Goal: Use online tool/utility: Utilize a website feature to perform a specific function

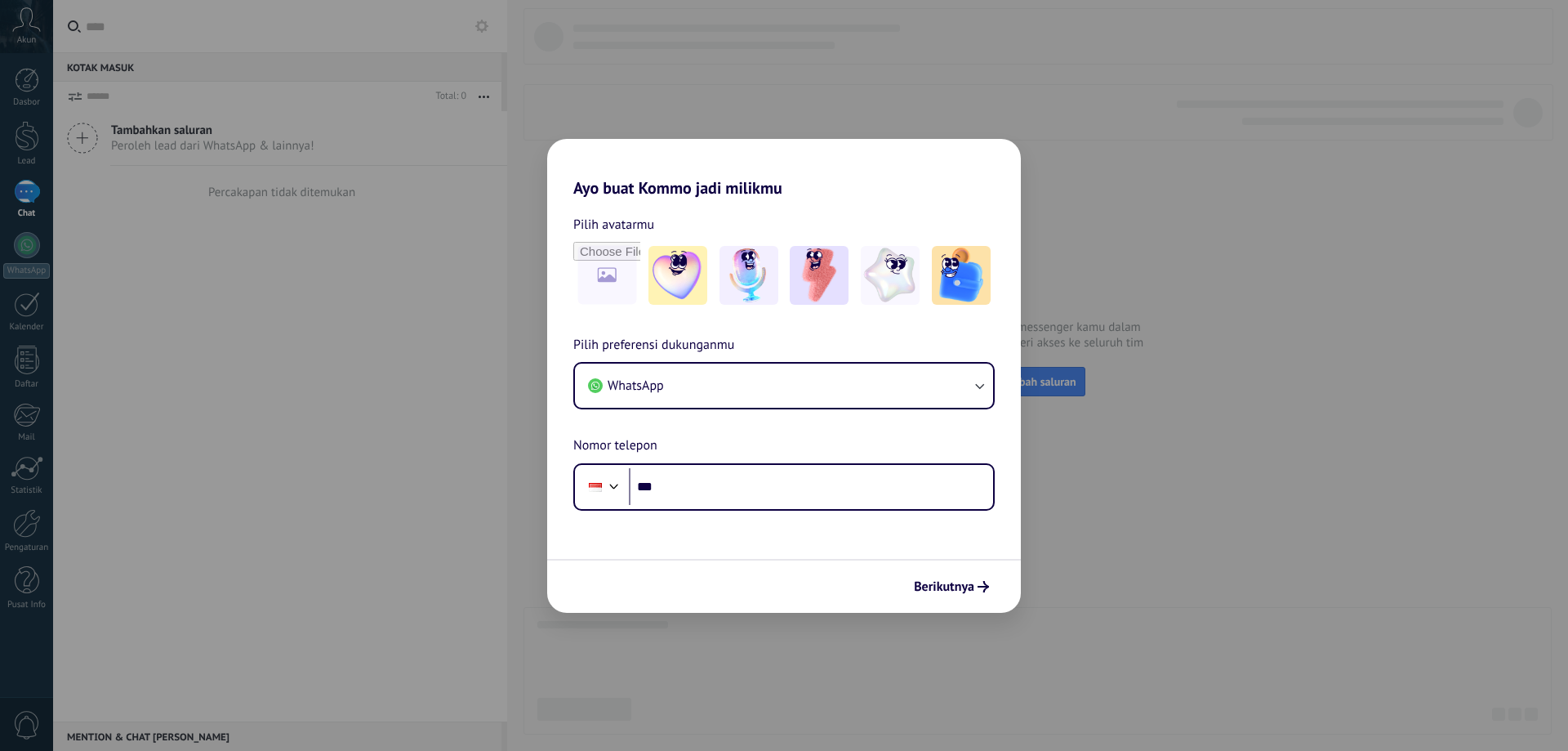
click at [809, 489] on input "***" at bounding box center [811, 487] width 364 height 38
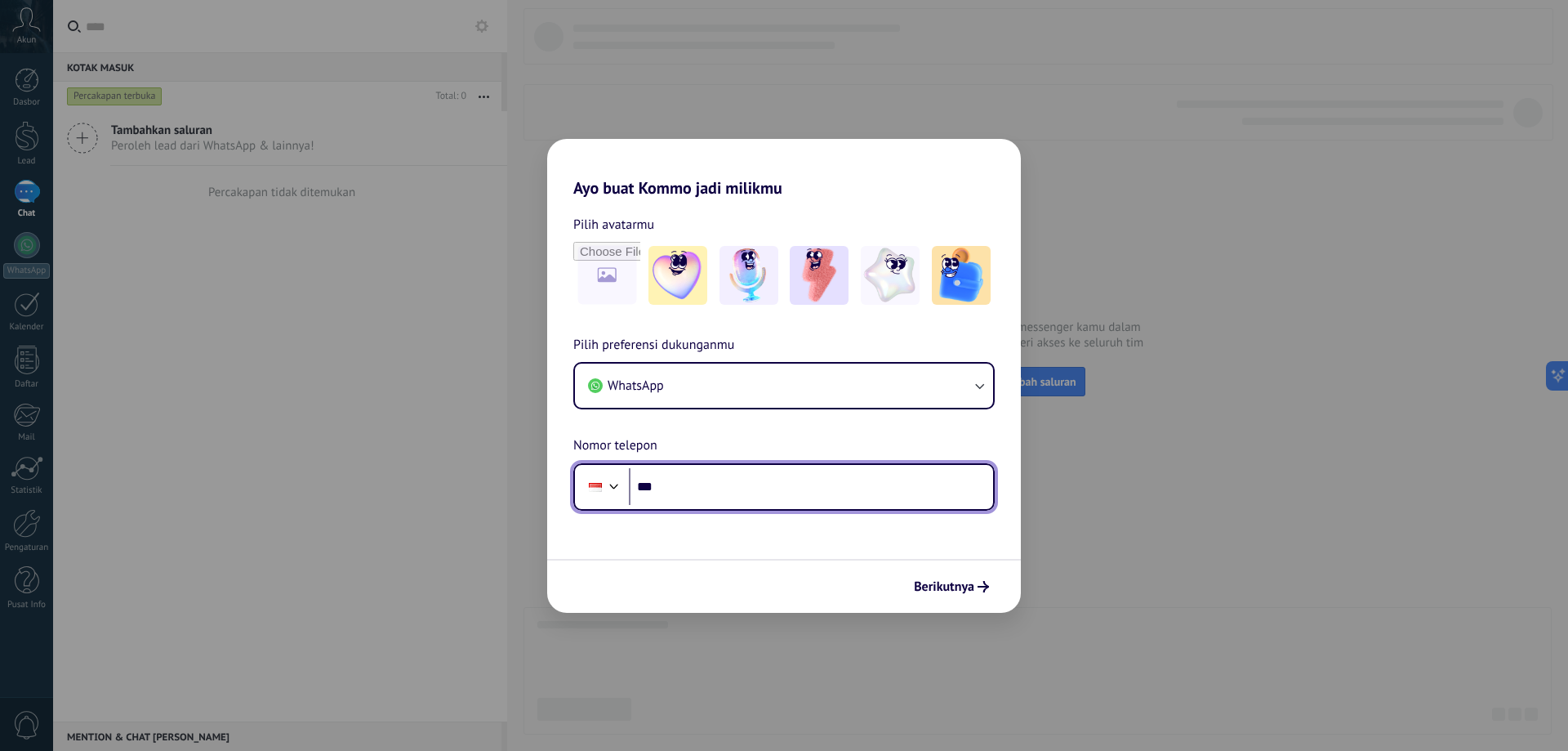
click at [780, 497] on input "***" at bounding box center [811, 487] width 364 height 38
type input "**********"
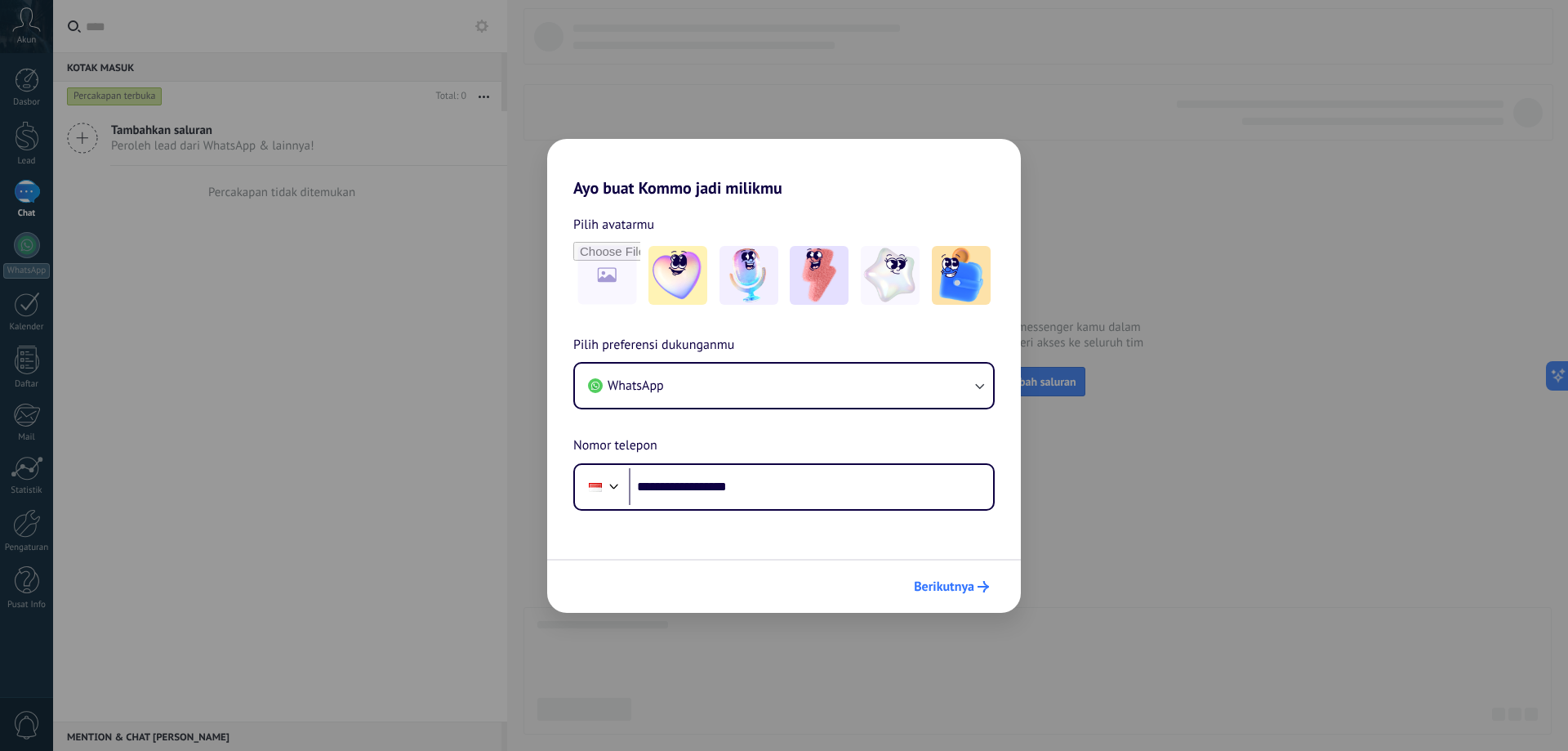
click at [962, 584] on span "Berikutnya" at bounding box center [945, 587] width 60 height 11
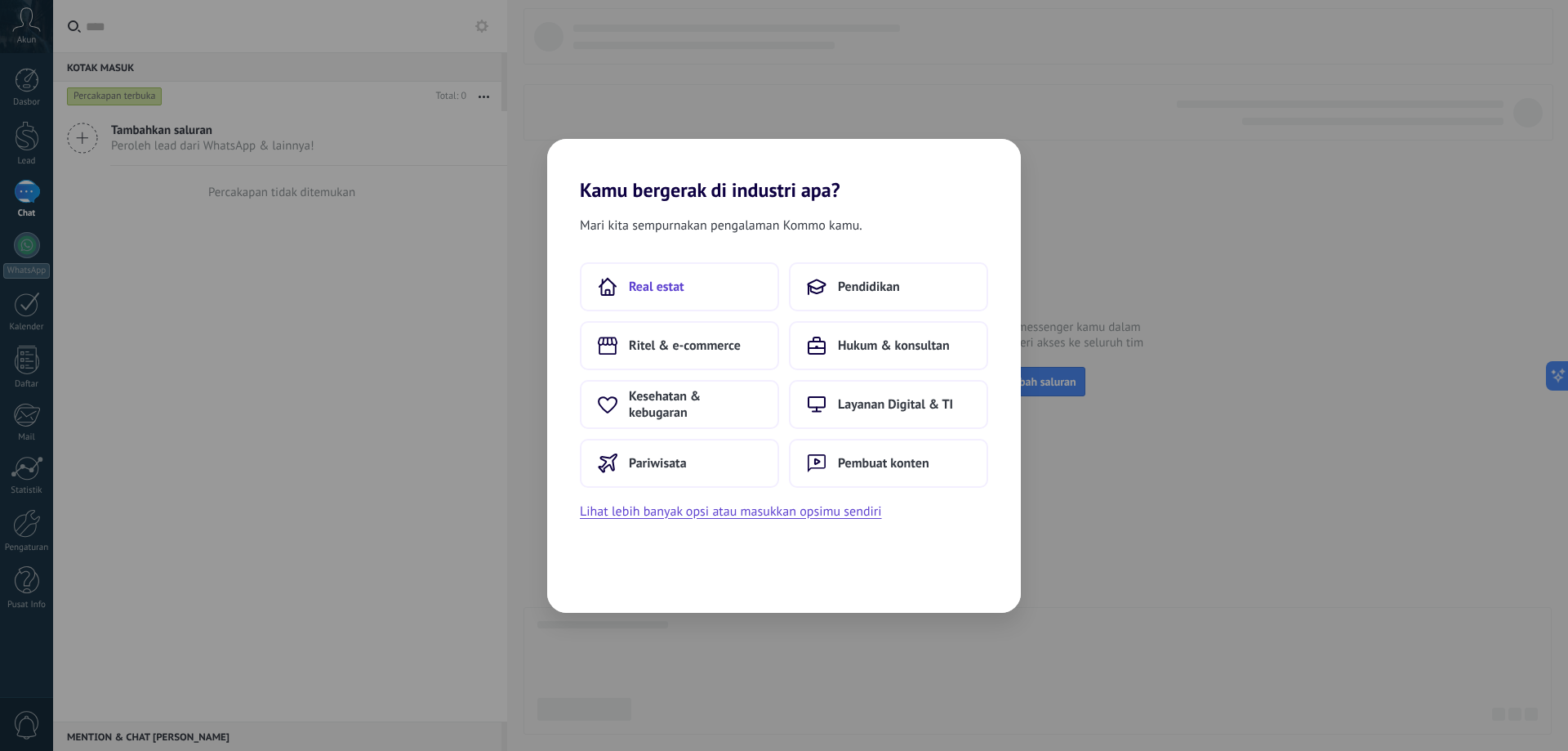
click at [718, 286] on button "Real estat" at bounding box center [680, 286] width 200 height 49
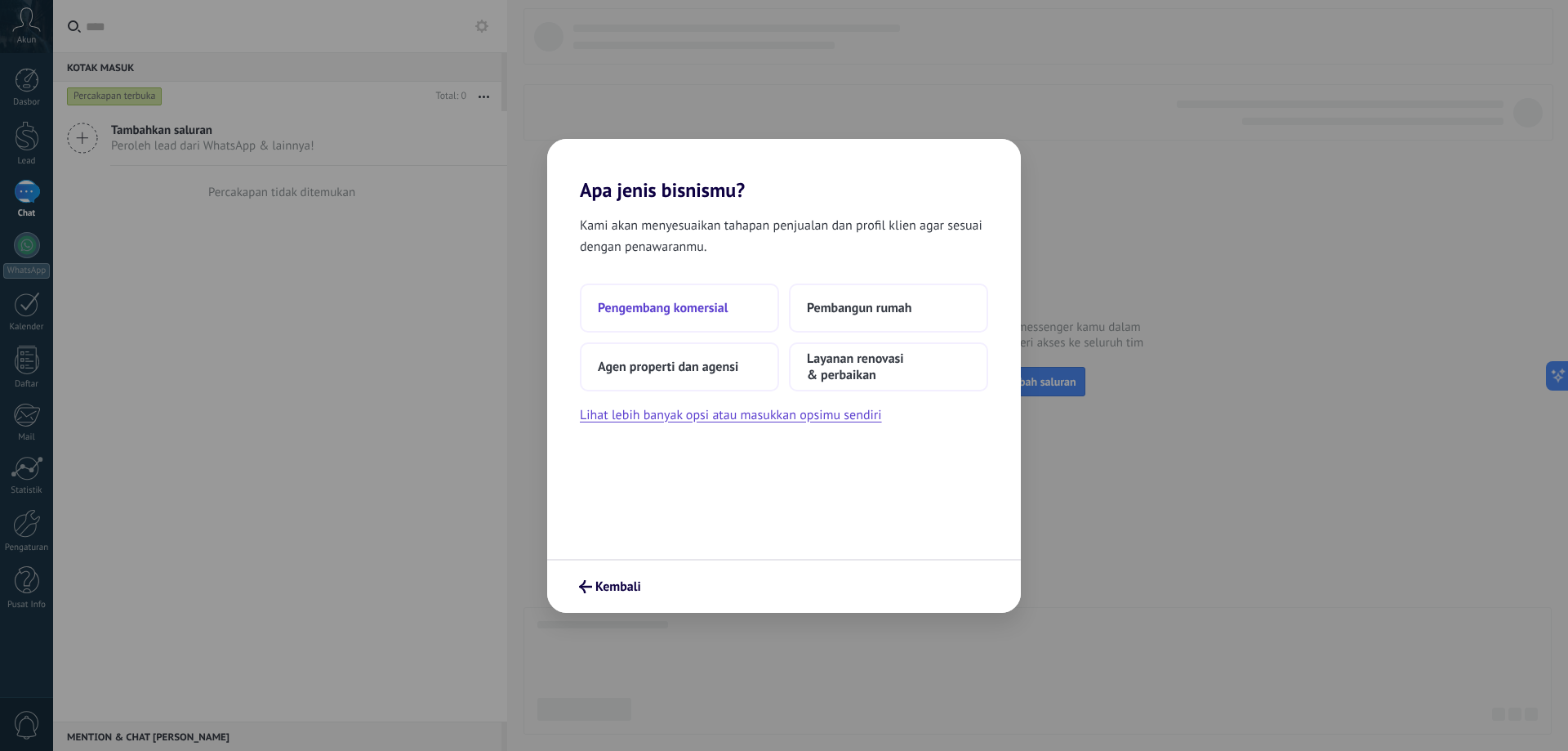
click at [730, 322] on button "Pengembang komersial" at bounding box center [680, 308] width 200 height 49
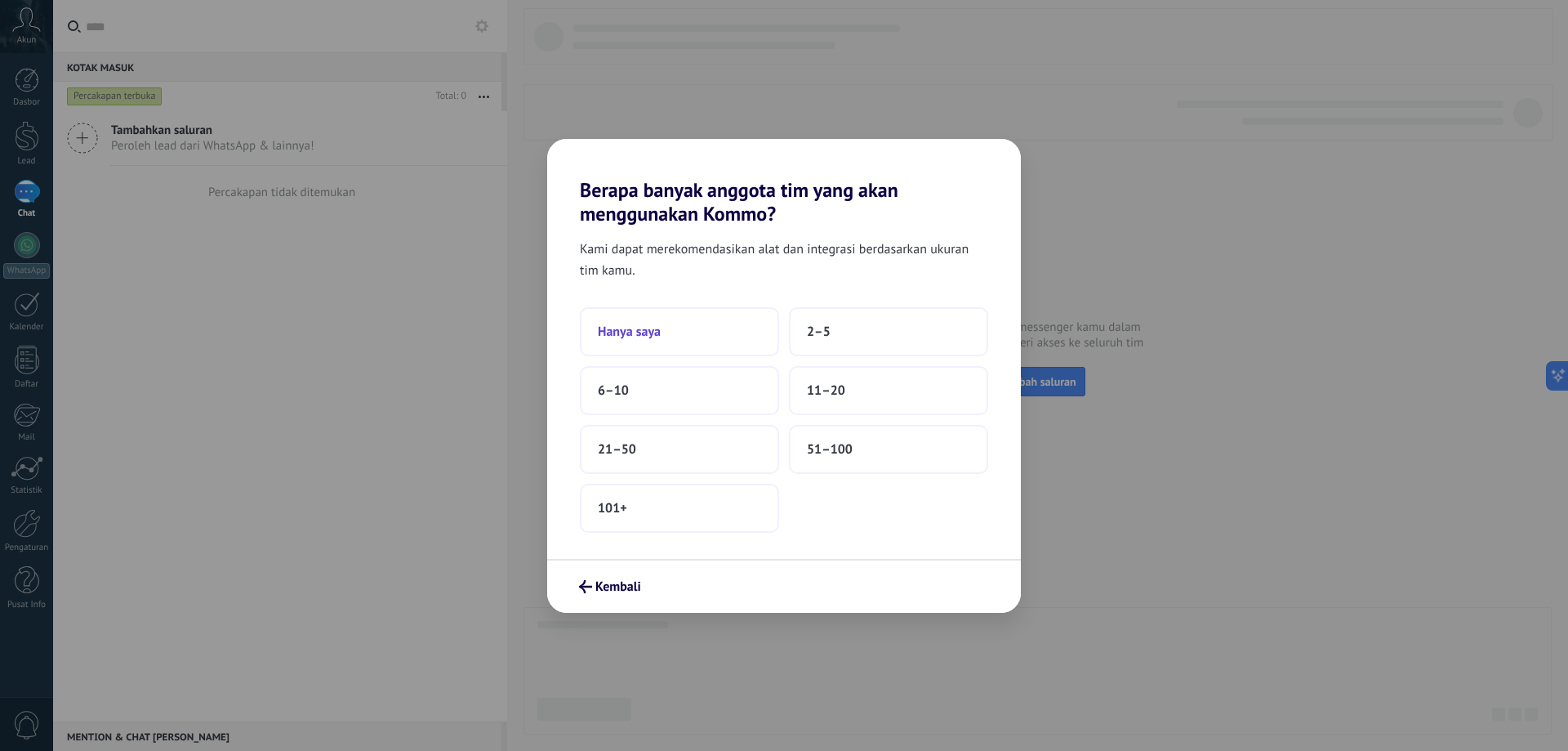
click at [743, 343] on button "Hanya saya" at bounding box center [680, 332] width 200 height 49
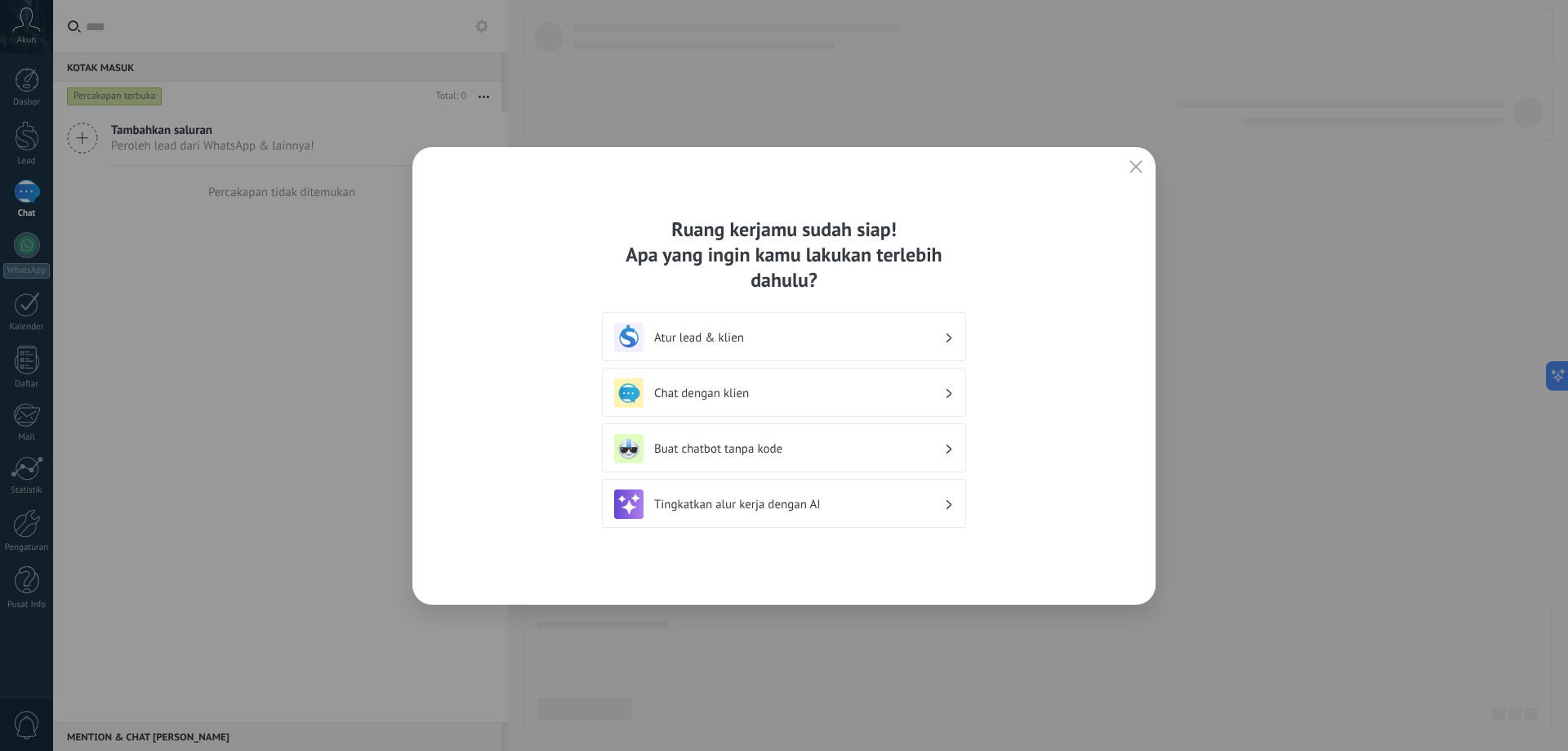
click at [1136, 167] on use "button" at bounding box center [1136, 166] width 12 height 12
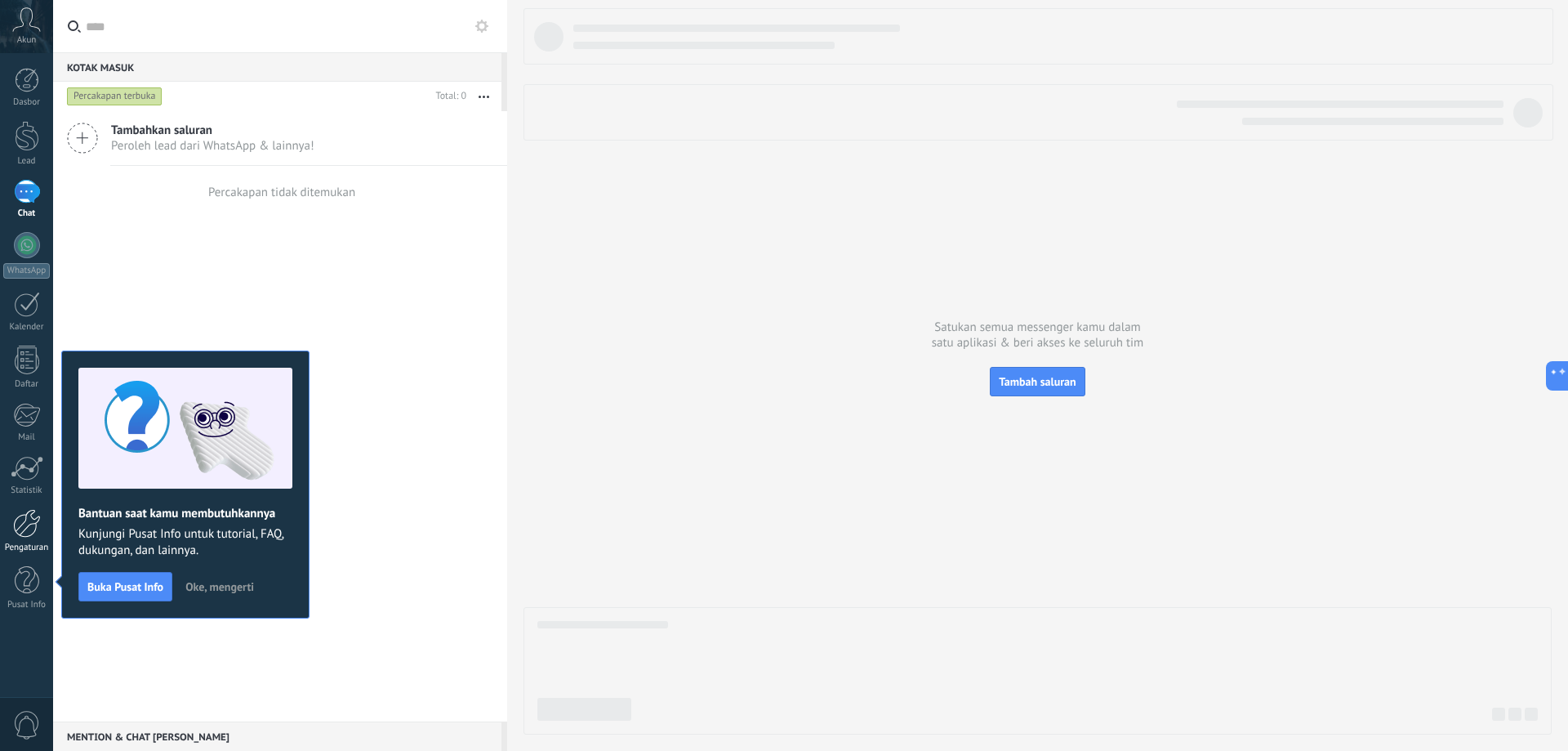
click at [30, 514] on div at bounding box center [26, 523] width 27 height 28
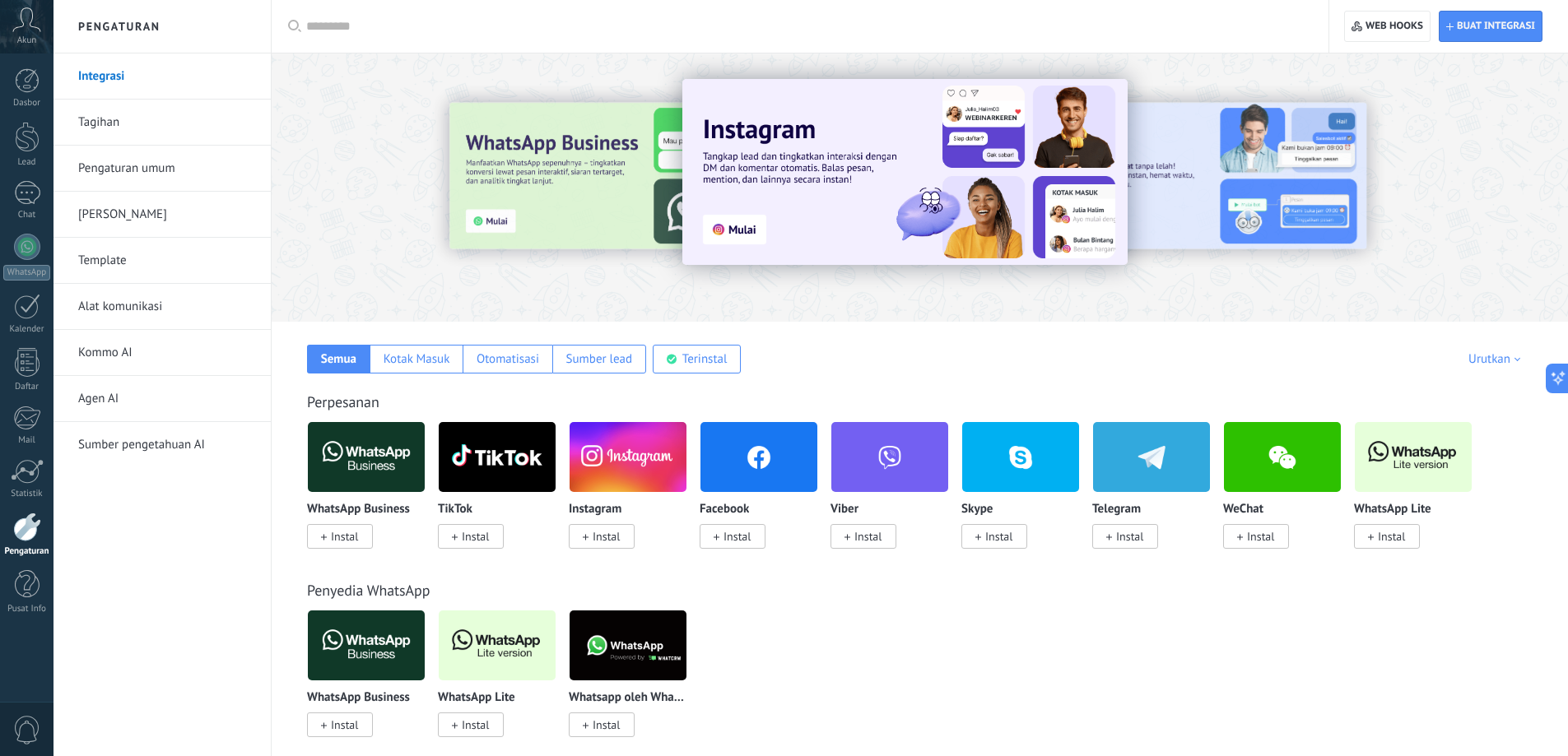
click at [762, 510] on div "Facebook" at bounding box center [758, 509] width 119 height 14
click at [762, 472] on img at bounding box center [758, 457] width 117 height 80
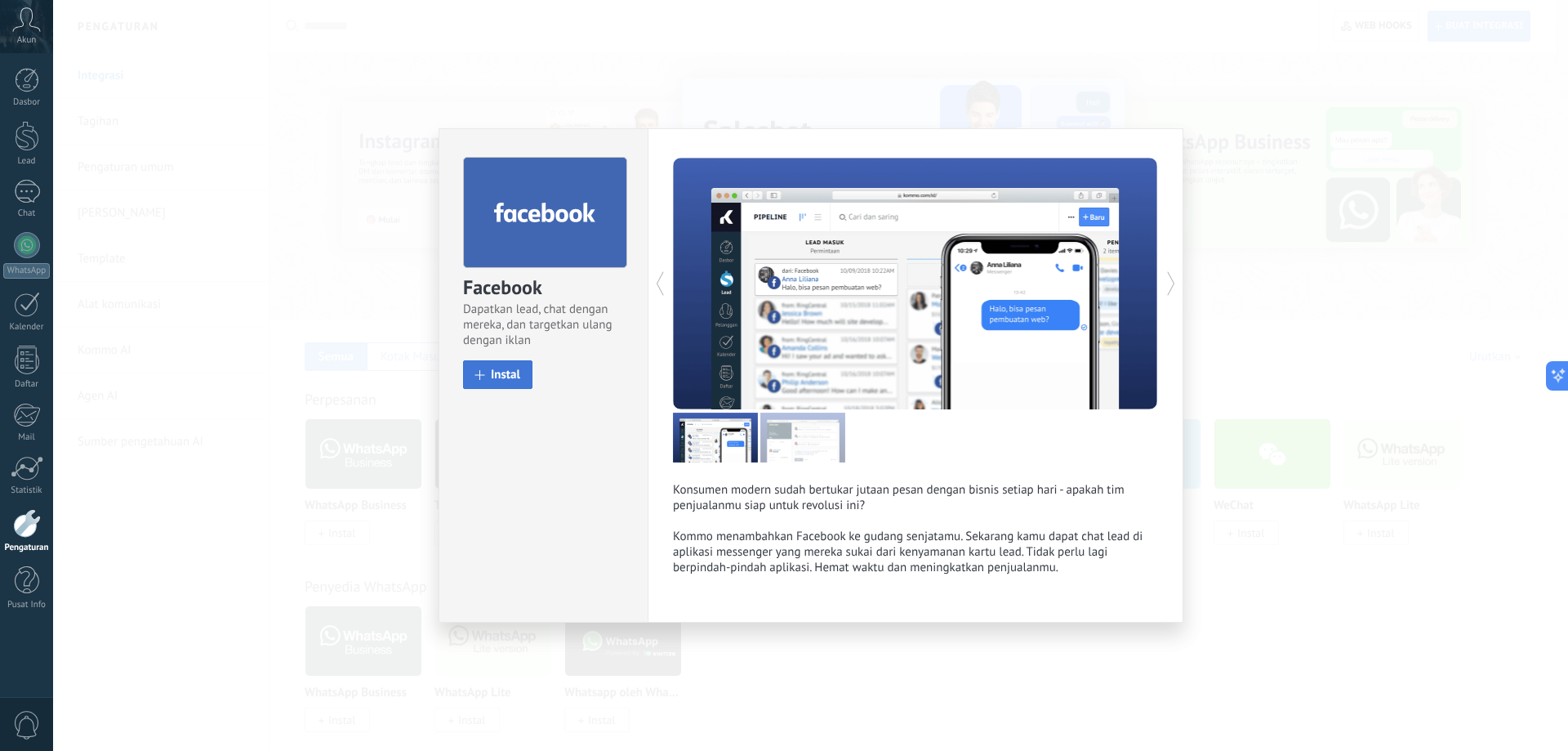
click at [514, 385] on button "Instal" at bounding box center [498, 375] width 70 height 28
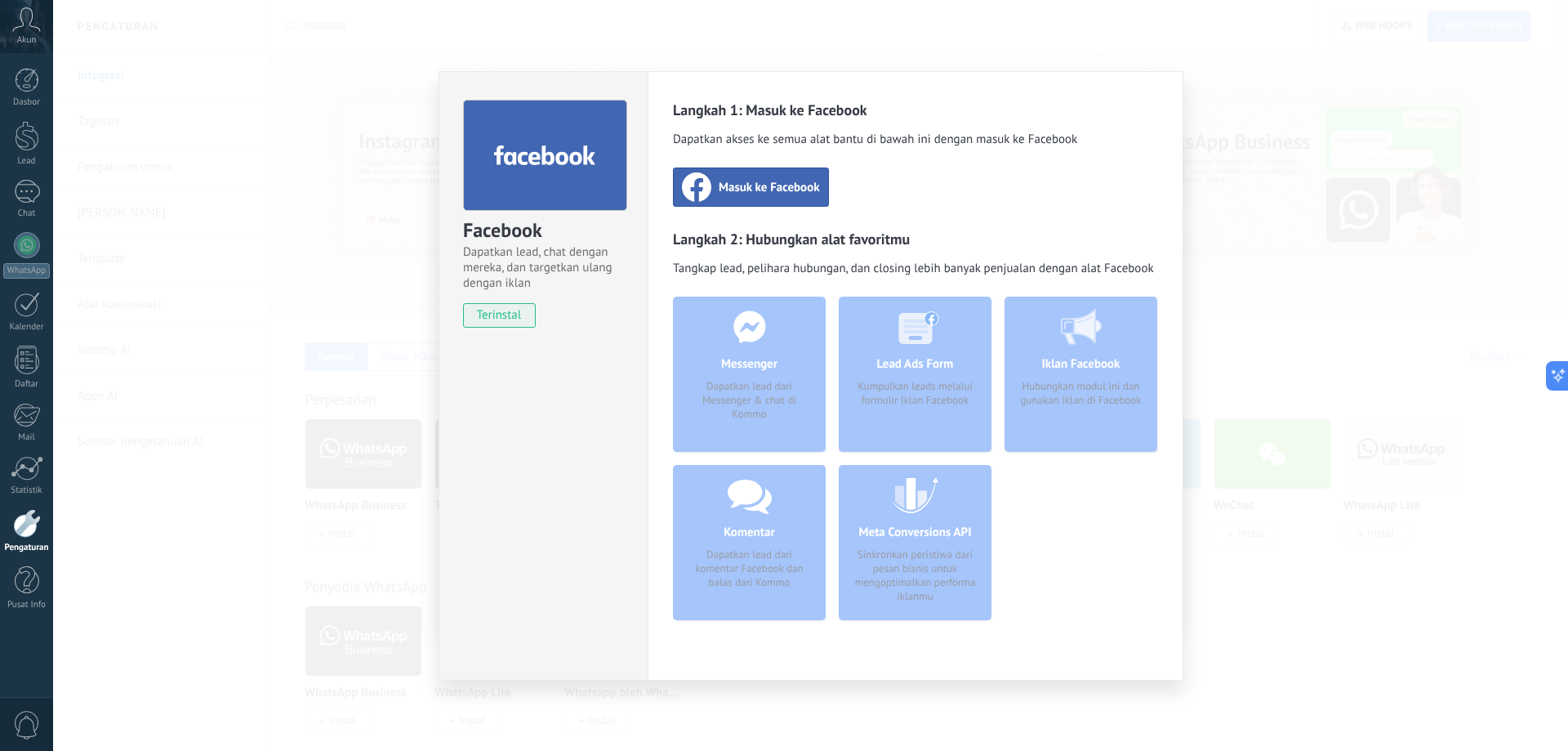
click at [798, 188] on span "Masuk ke Facebook" at bounding box center [769, 187] width 102 height 16
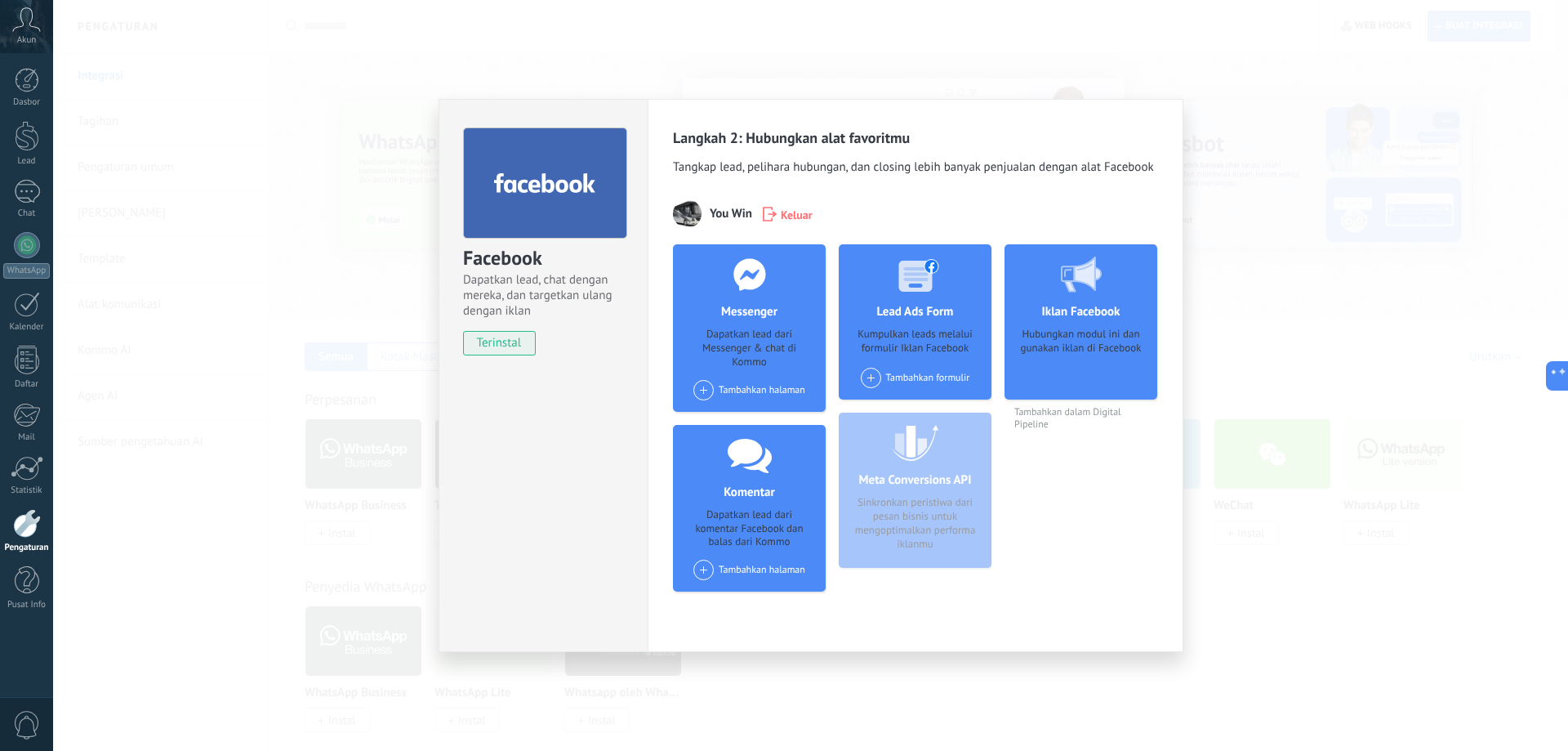
click at [705, 391] on span at bounding box center [703, 390] width 21 height 21
click at [725, 421] on div "My Tiny Homes" at bounding box center [747, 421] width 109 height 36
click at [364, 240] on div "Facebook Dapatkan lead, chat dengan mereka, dan targetkan ulang dengan iklan te…" at bounding box center [810, 375] width 1515 height 751
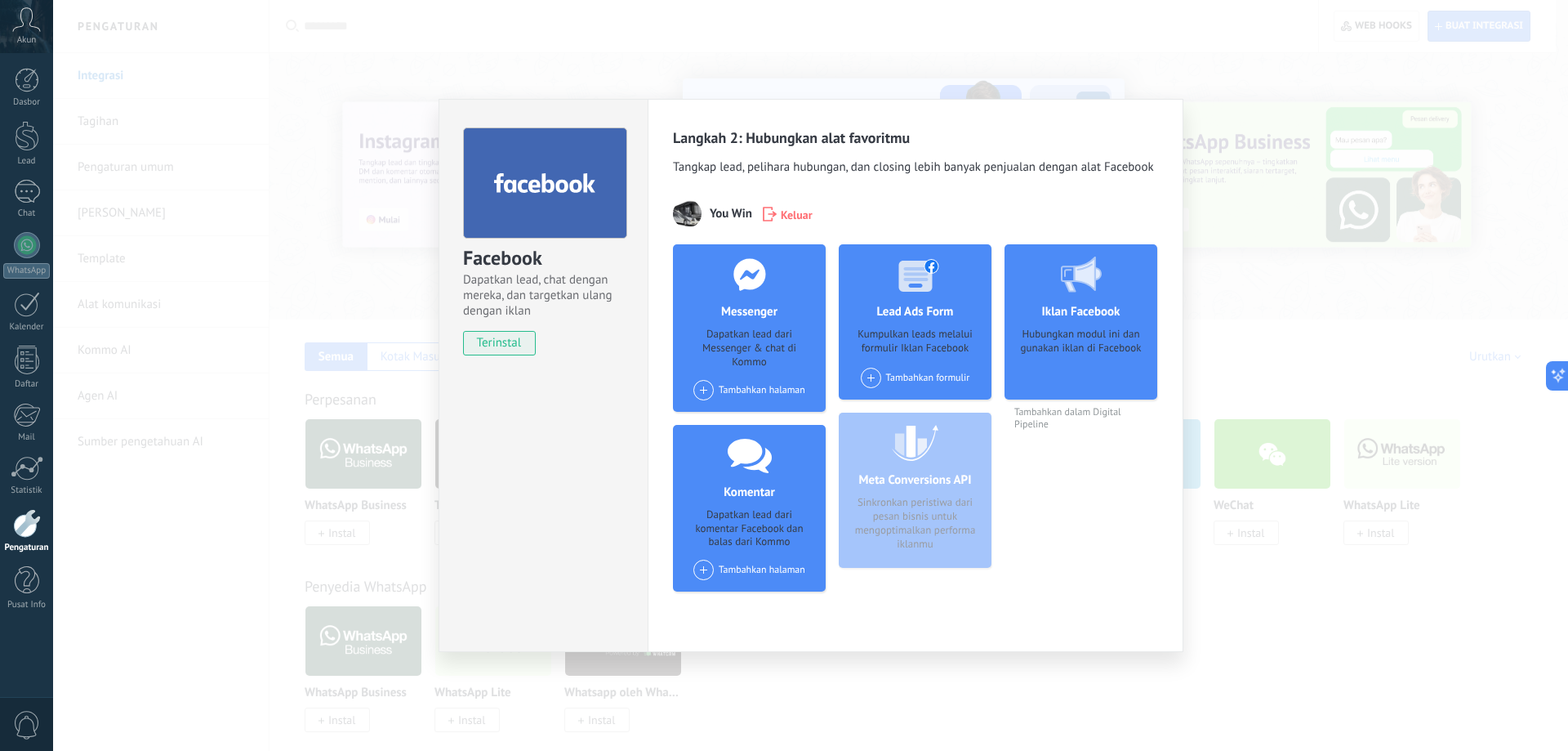
click at [694, 384] on span at bounding box center [703, 390] width 21 height 21
click at [720, 426] on span at bounding box center [710, 420] width 24 height 21
click at [258, 293] on div "Facebook Dapatkan lead, chat dengan mereka, dan targetkan ulang dengan iklan te…" at bounding box center [810, 375] width 1515 height 751
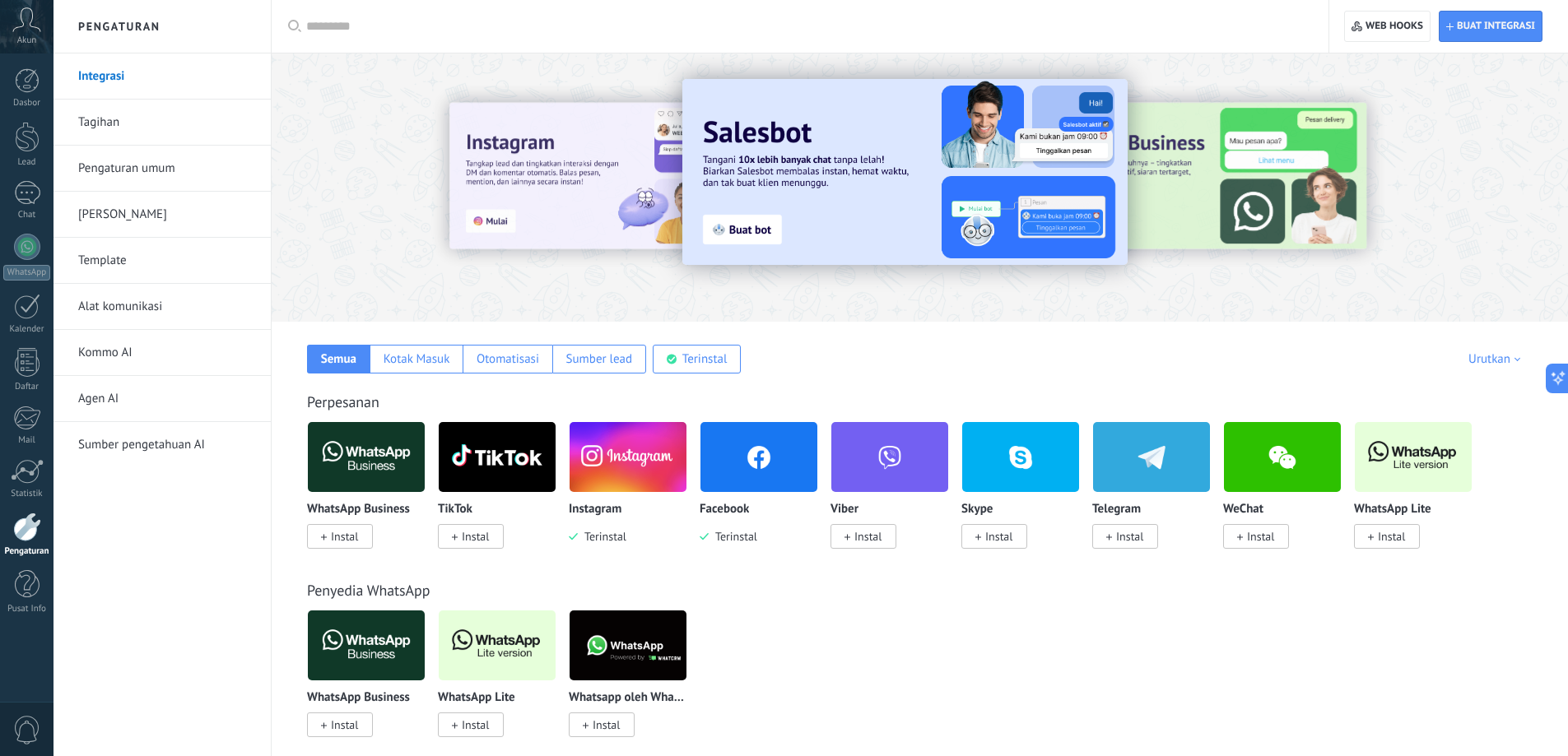
click at [742, 446] on img at bounding box center [758, 457] width 117 height 80
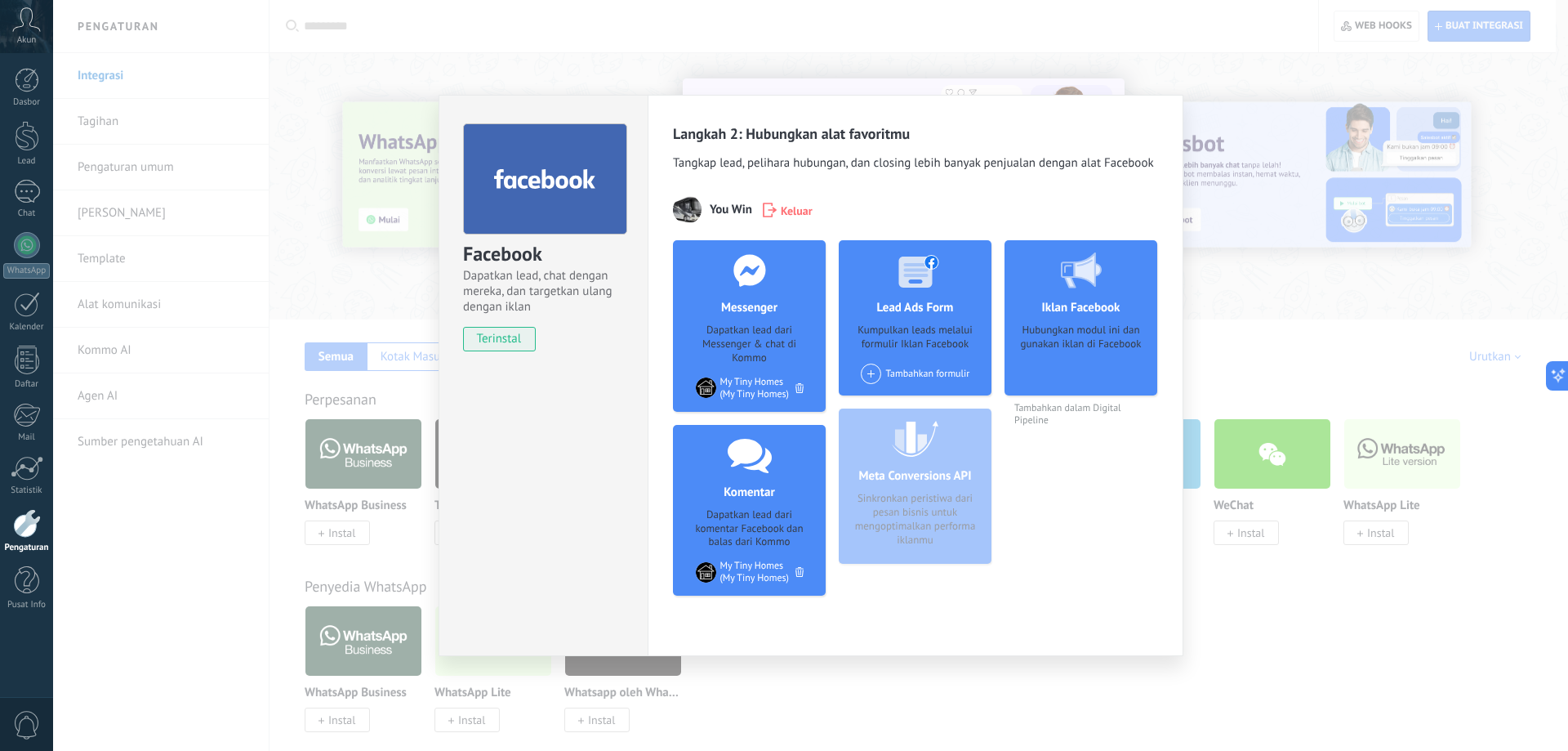
drag, startPoint x: 234, startPoint y: 300, endPoint x: 222, endPoint y: 301, distance: 12.0
click at [224, 301] on div "Facebook Dapatkan lead, chat dengan mereka, dan targetkan ulang dengan iklan te…" at bounding box center [810, 375] width 1515 height 751
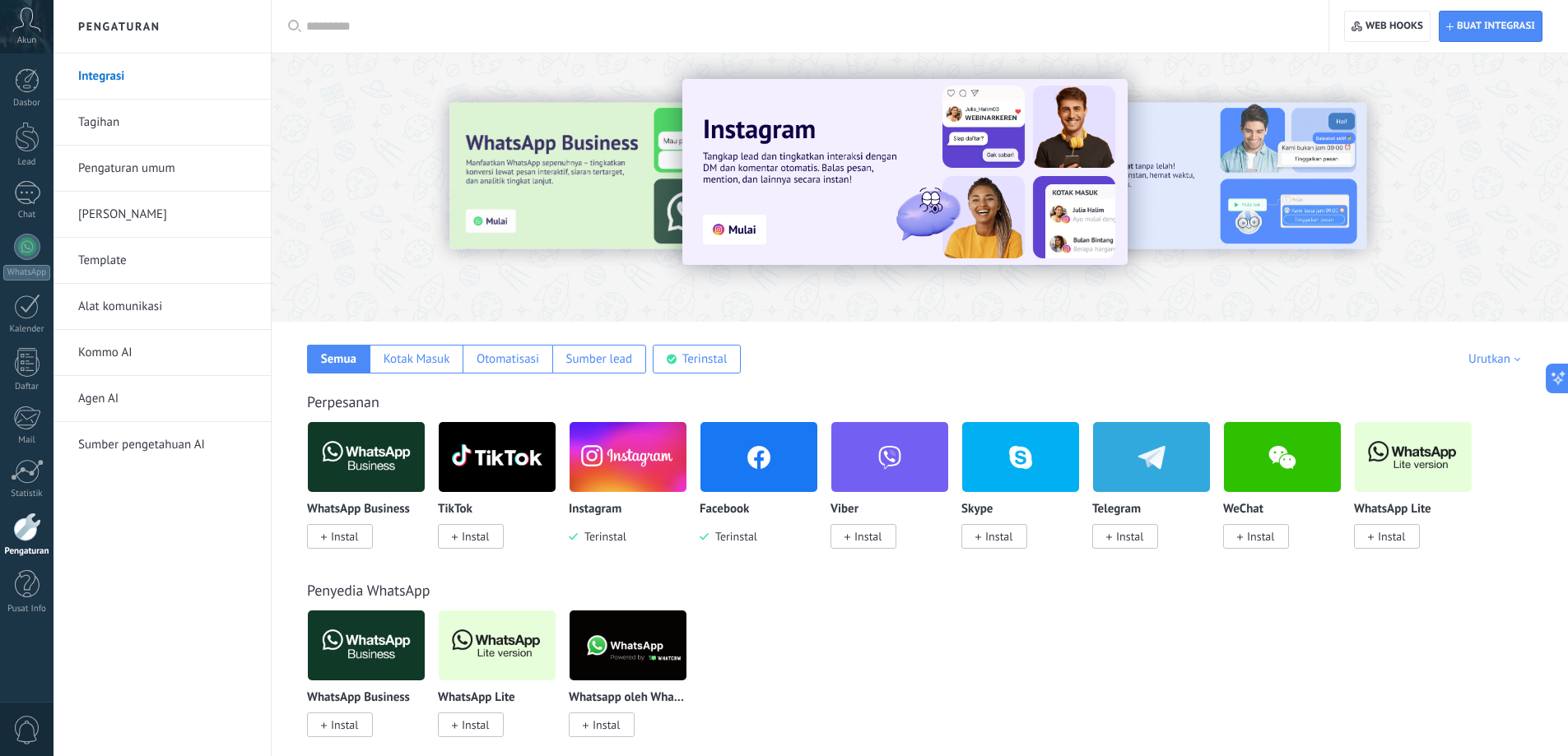
click at [223, 307] on link "Alat komunikasi" at bounding box center [166, 306] width 177 height 46
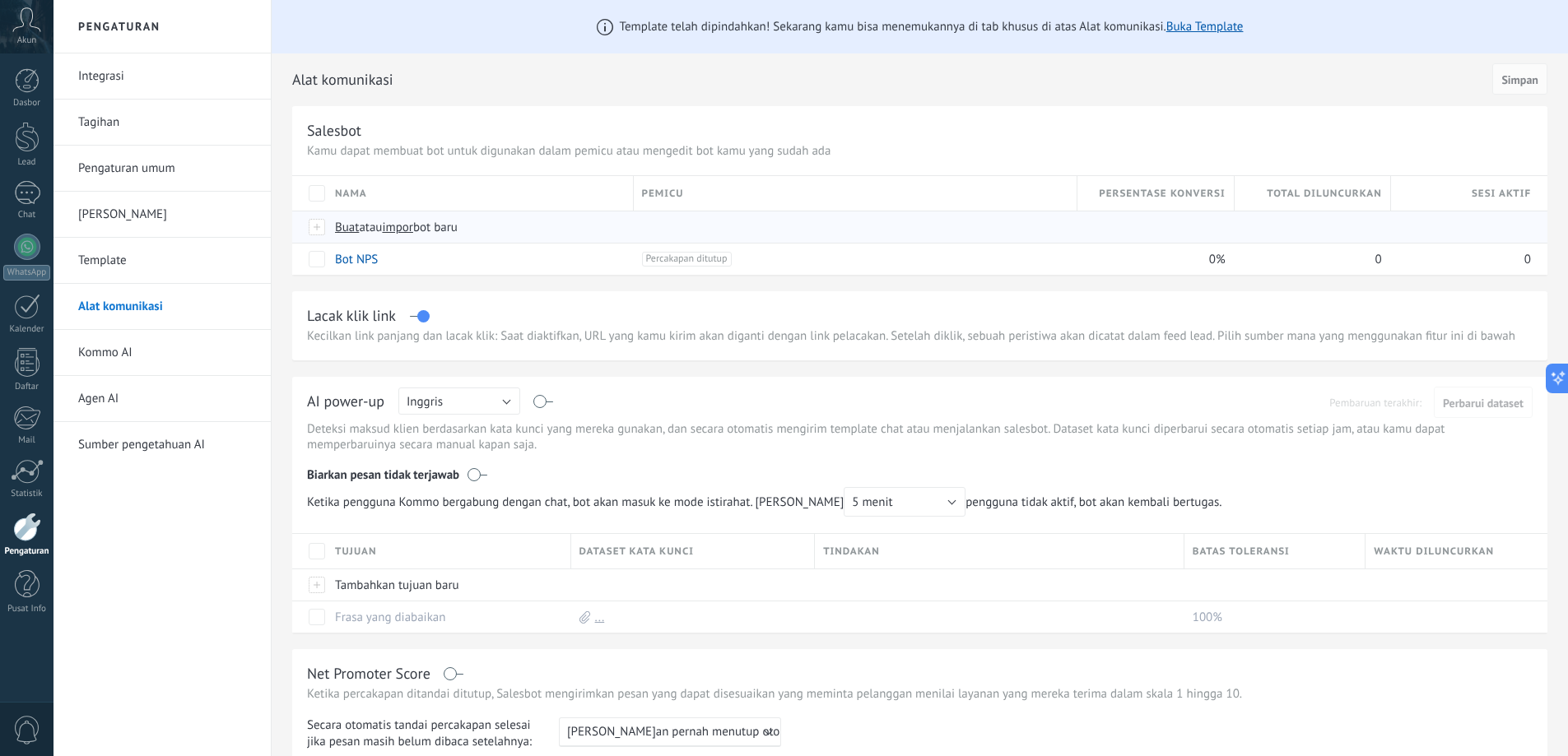
click at [522, 223] on span "Buat atau impor bot baru" at bounding box center [623, 228] width 576 height 15
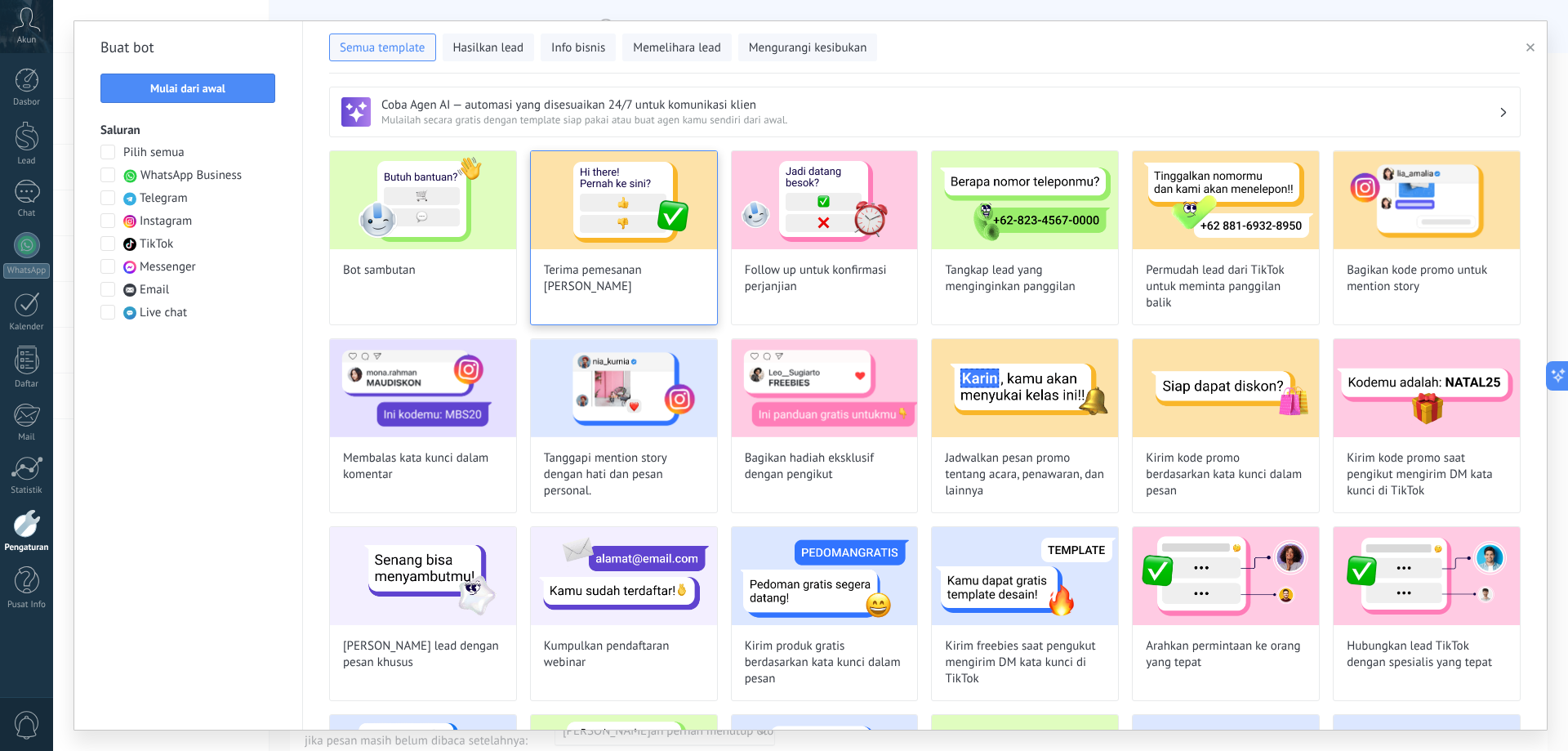
type input "**********"
click at [105, 269] on span at bounding box center [108, 267] width 15 height 15
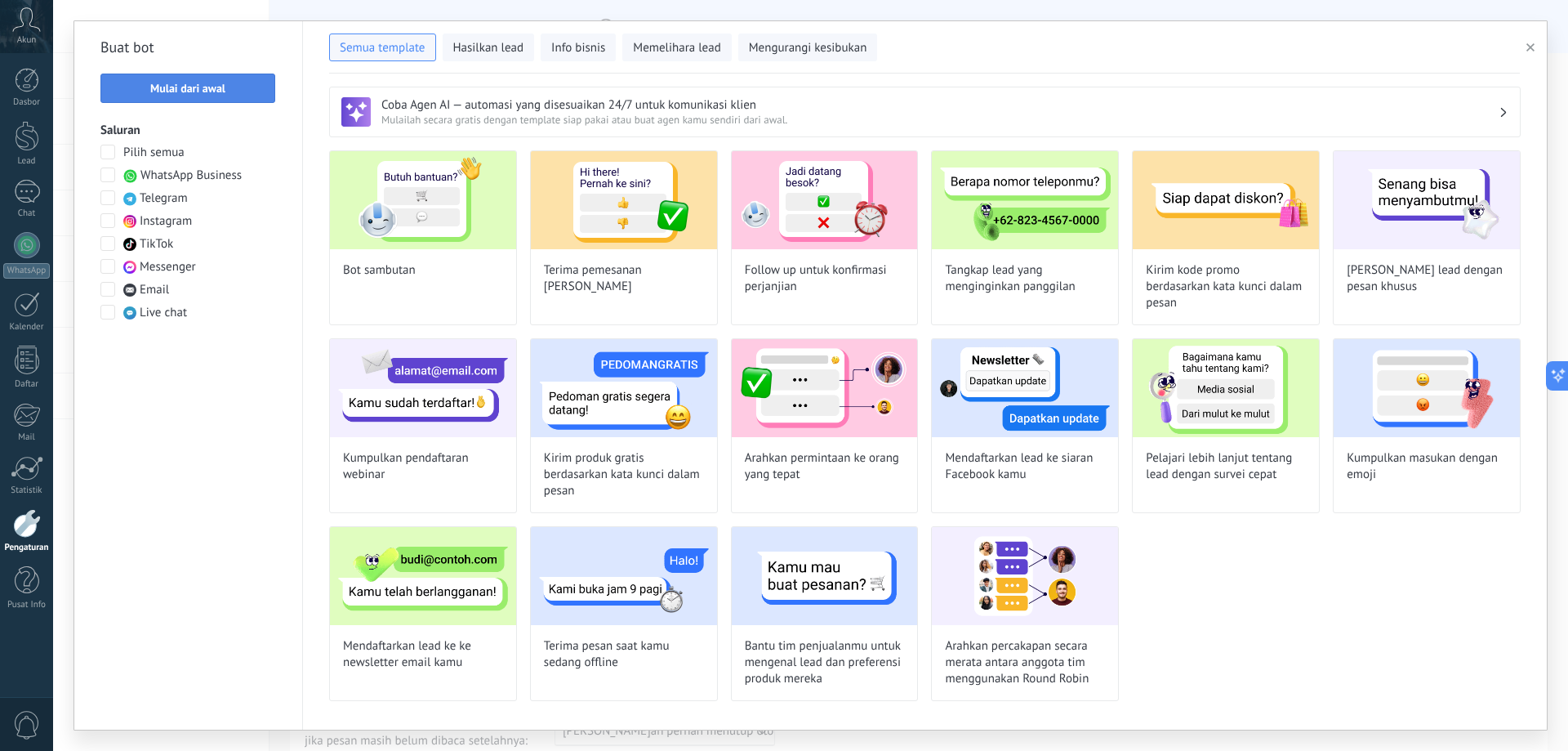
click at [237, 90] on span "Mulai dari awal" at bounding box center [187, 89] width 157 height 11
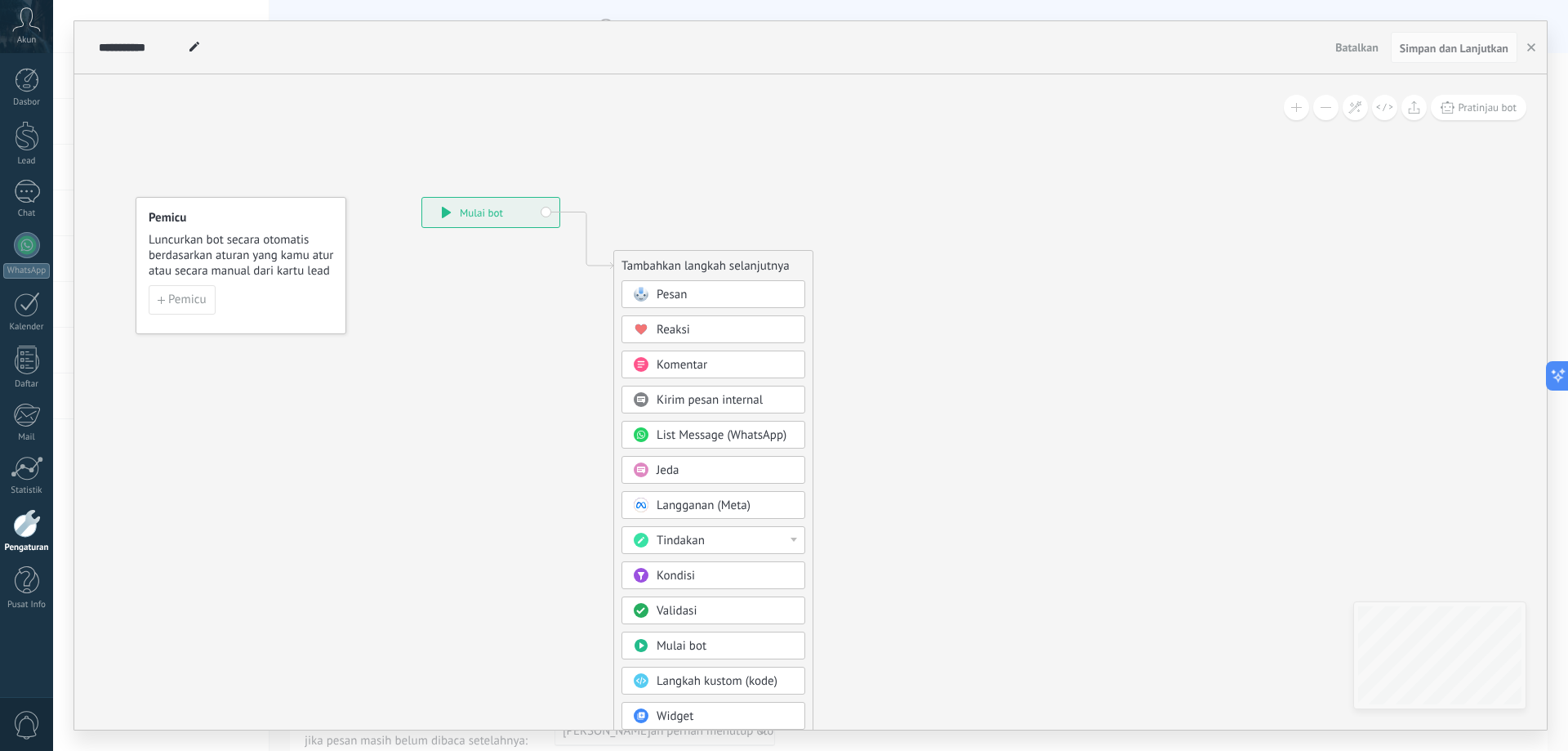
click at [700, 288] on div "Pesan" at bounding box center [725, 294] width 137 height 16
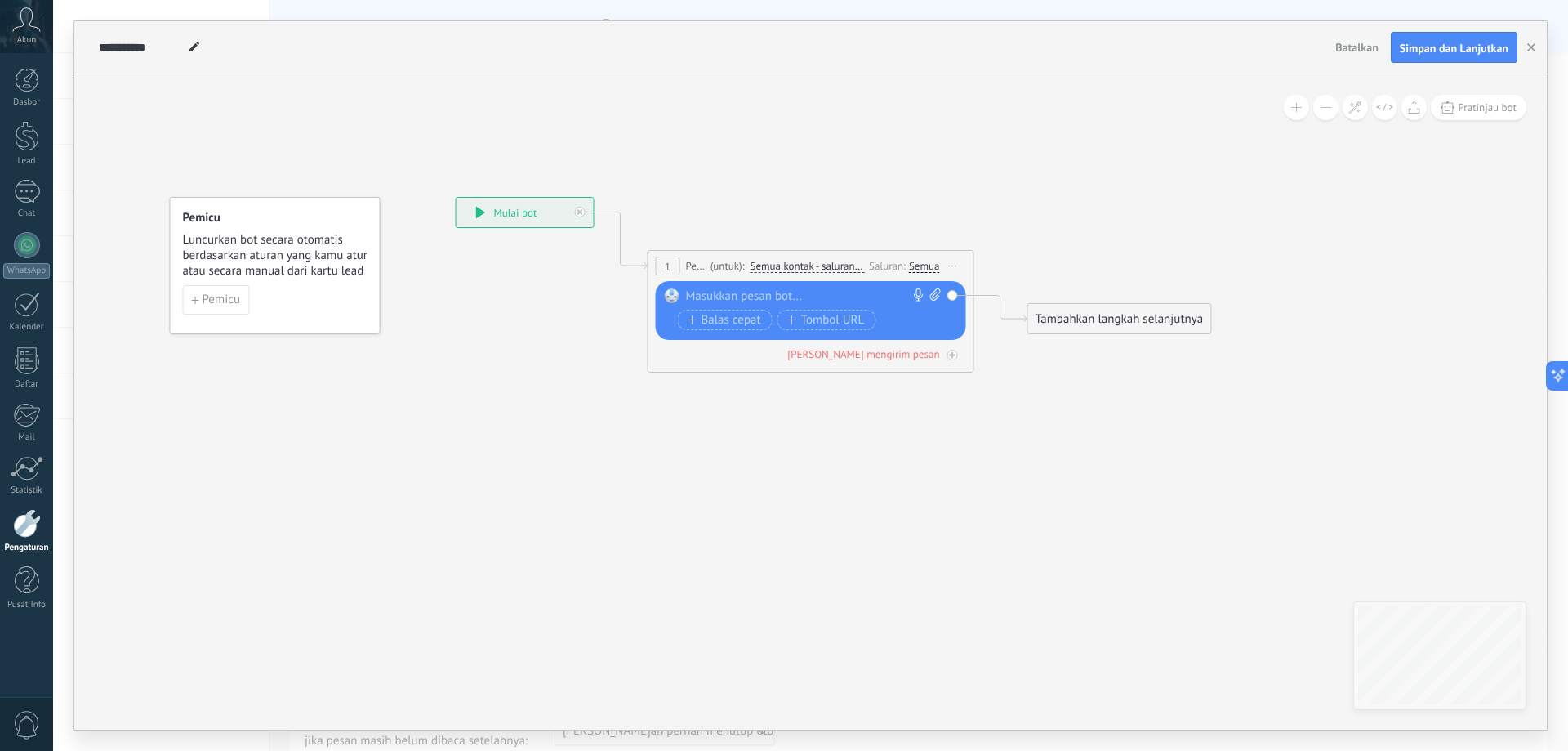
click at [926, 266] on div "Semua" at bounding box center [924, 267] width 31 height 13
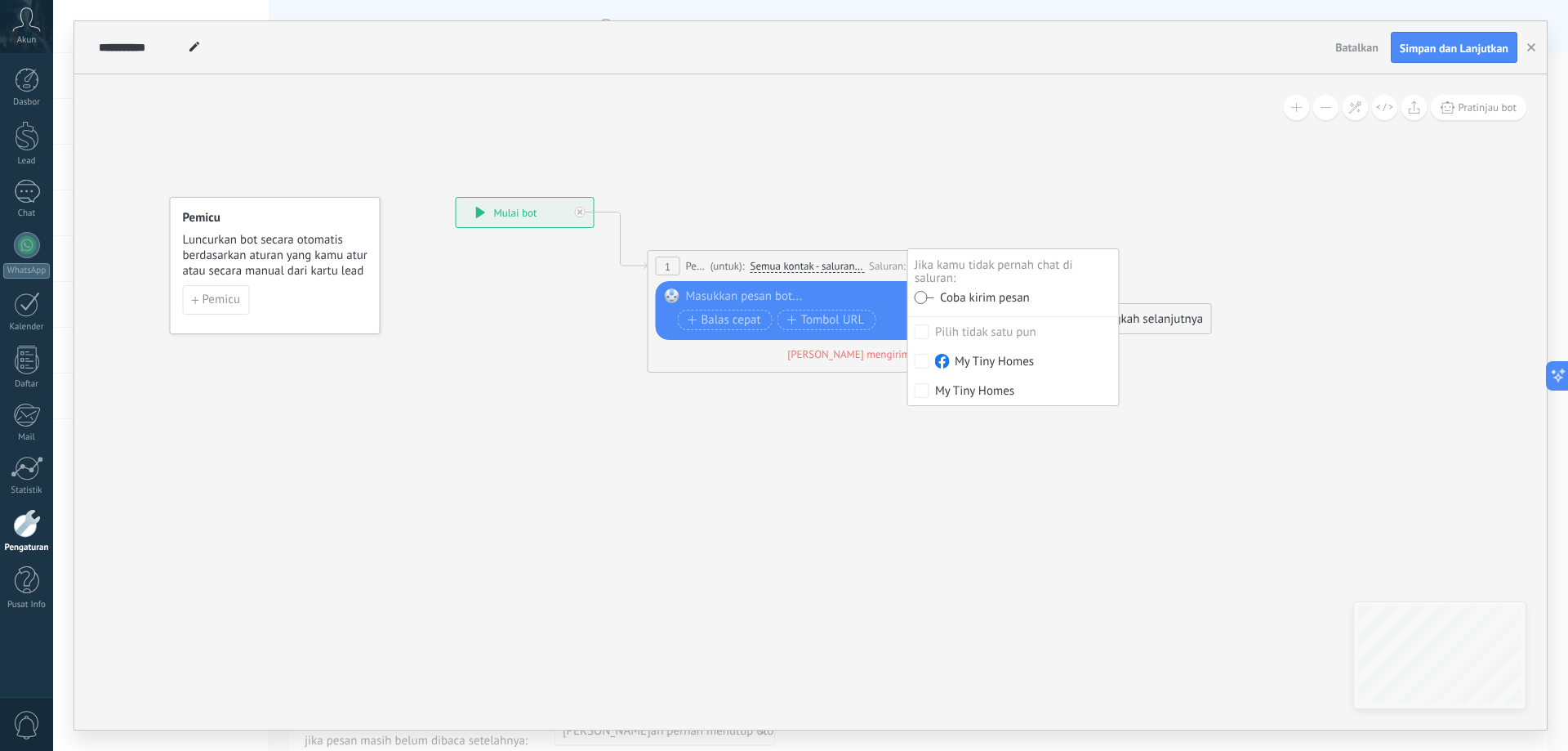
drag, startPoint x: 786, startPoint y: 283, endPoint x: 785, endPoint y: 291, distance: 8.1
click at [786, 285] on div "Gantikan Hapus Convert to voice message Seret gambar ke sini untuk melampirkann…" at bounding box center [812, 310] width 311 height 58
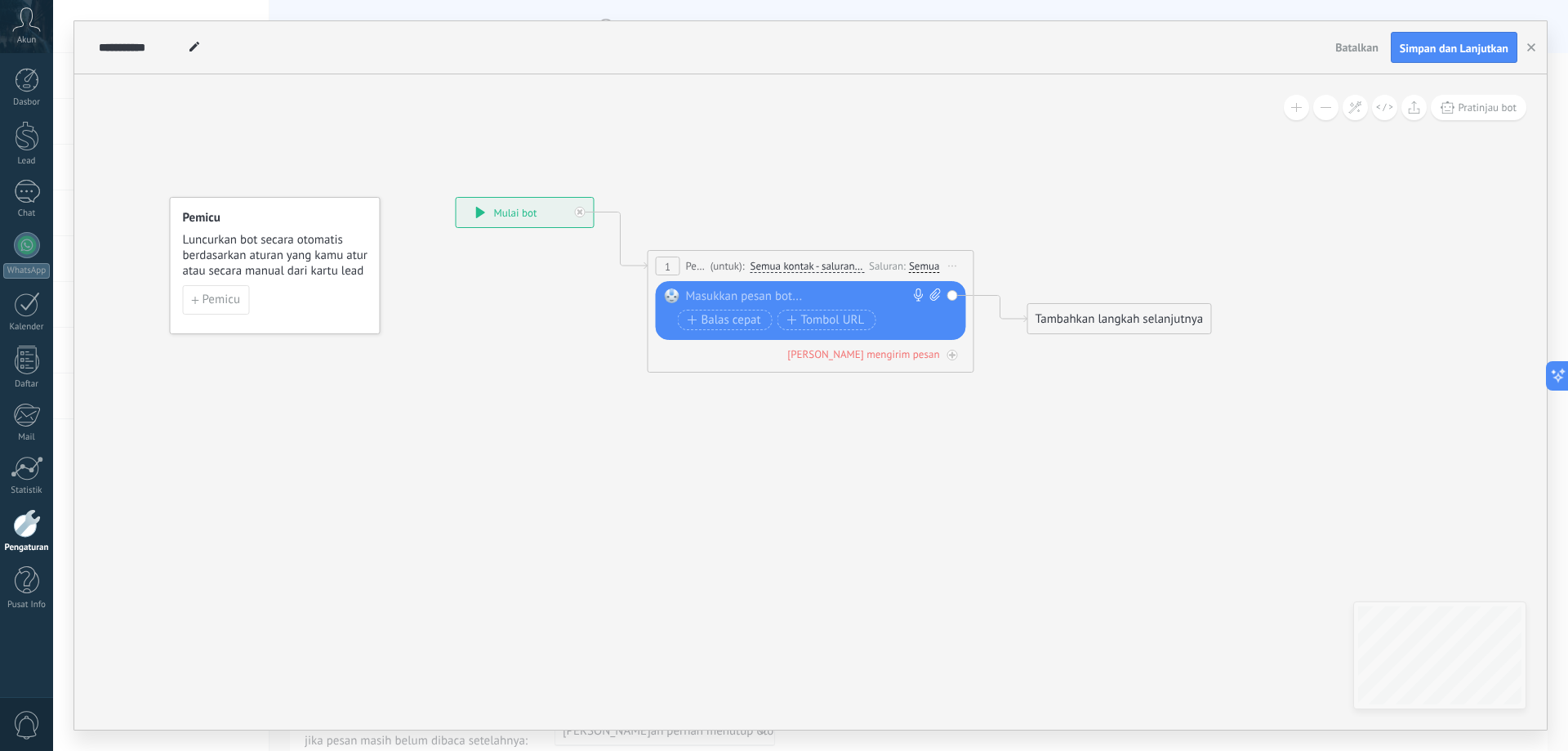
click at [784, 293] on div at bounding box center [808, 296] width 243 height 16
paste div
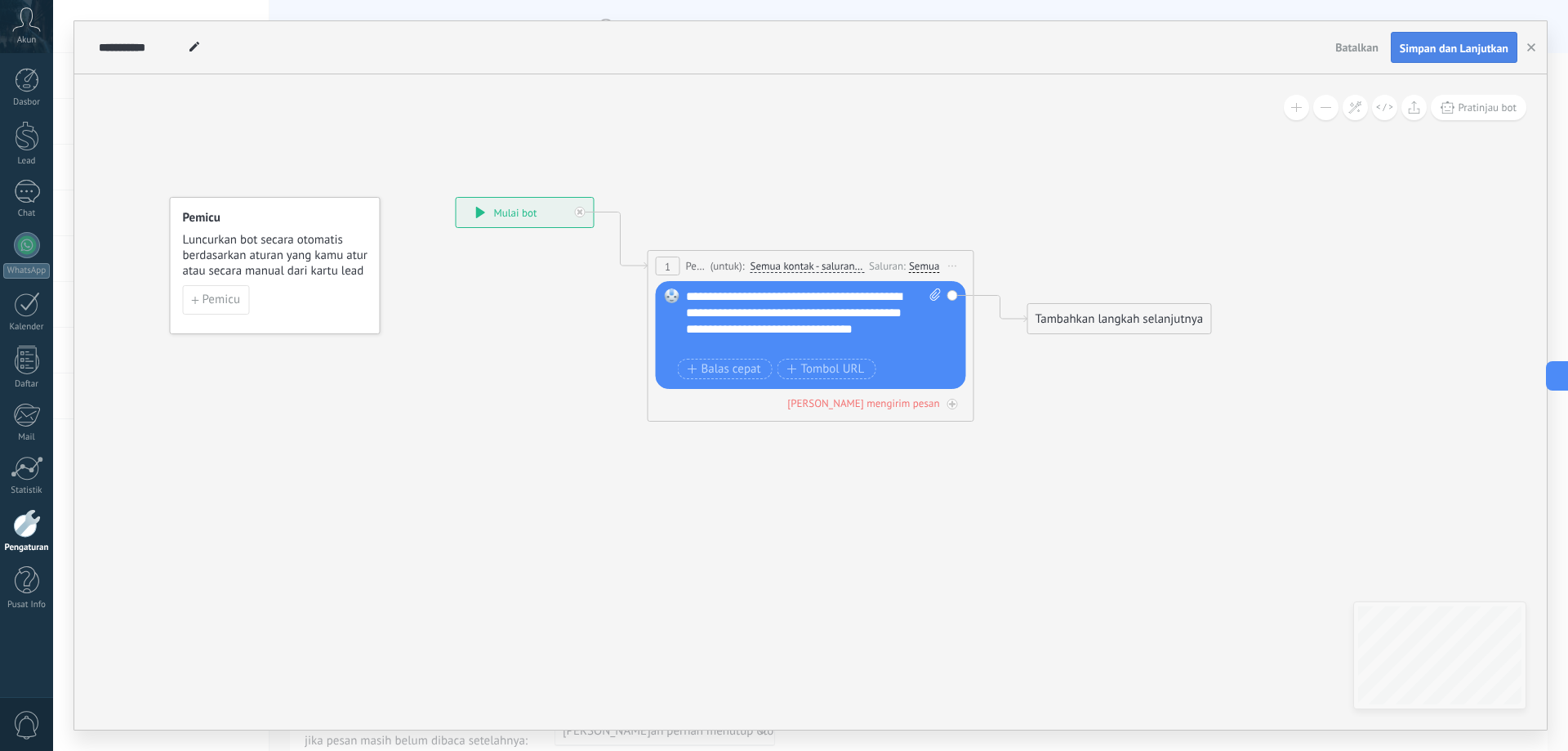
click at [1451, 42] on span "Simpan dan Lanjutkan" at bounding box center [1454, 48] width 108 height 11
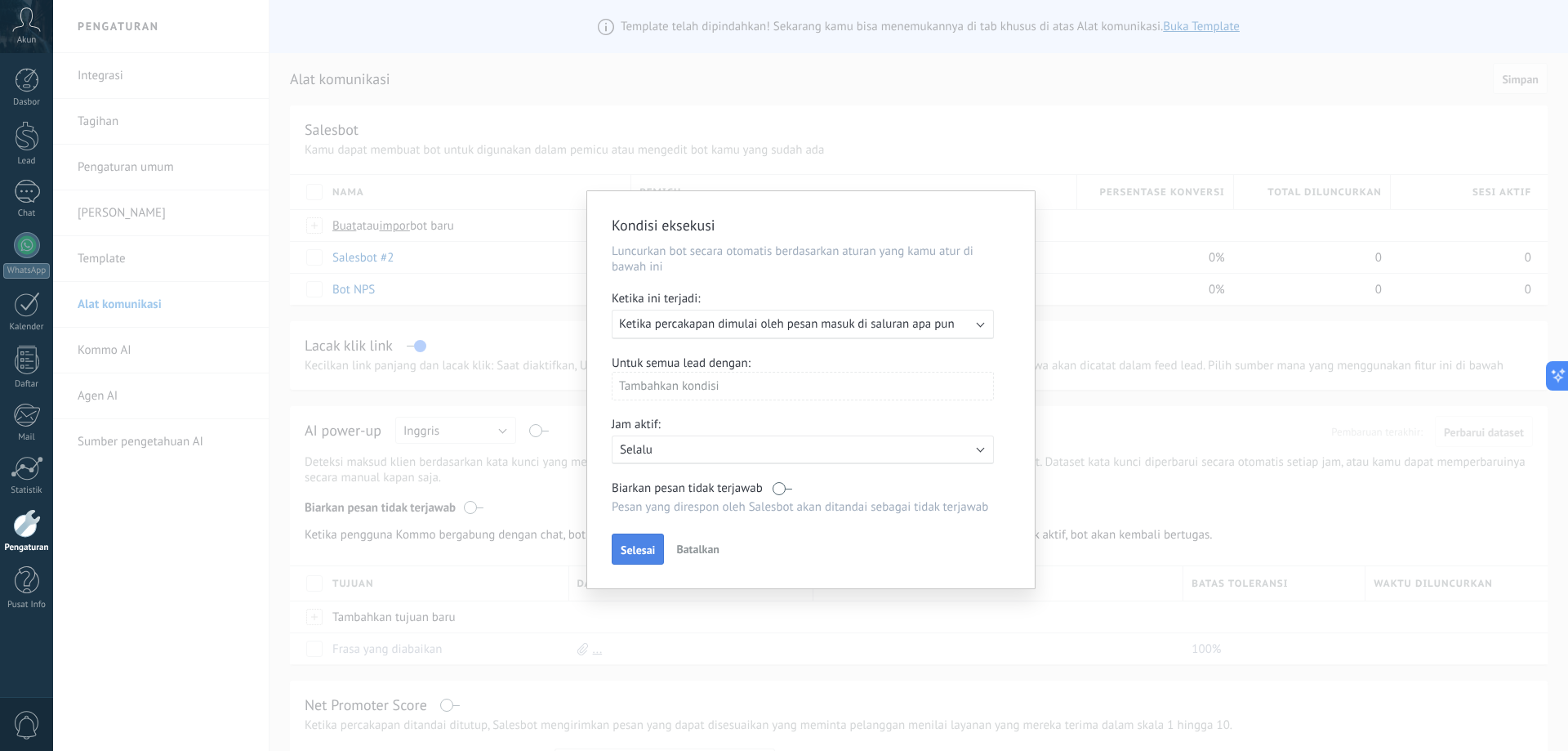
click at [637, 547] on span "Selesai" at bounding box center [638, 550] width 34 height 11
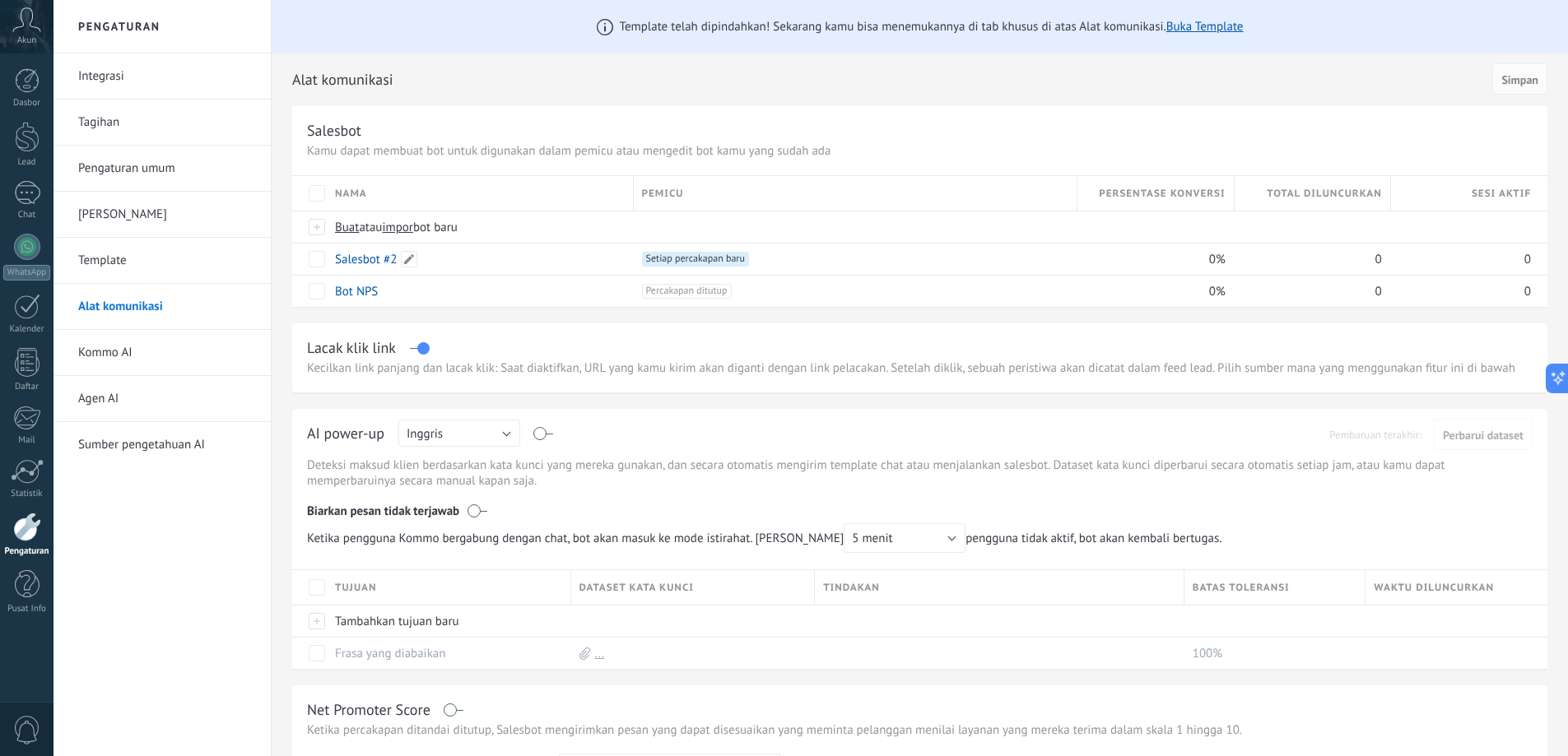
click at [518, 270] on div "Salesbot #2" at bounding box center [476, 259] width 299 height 31
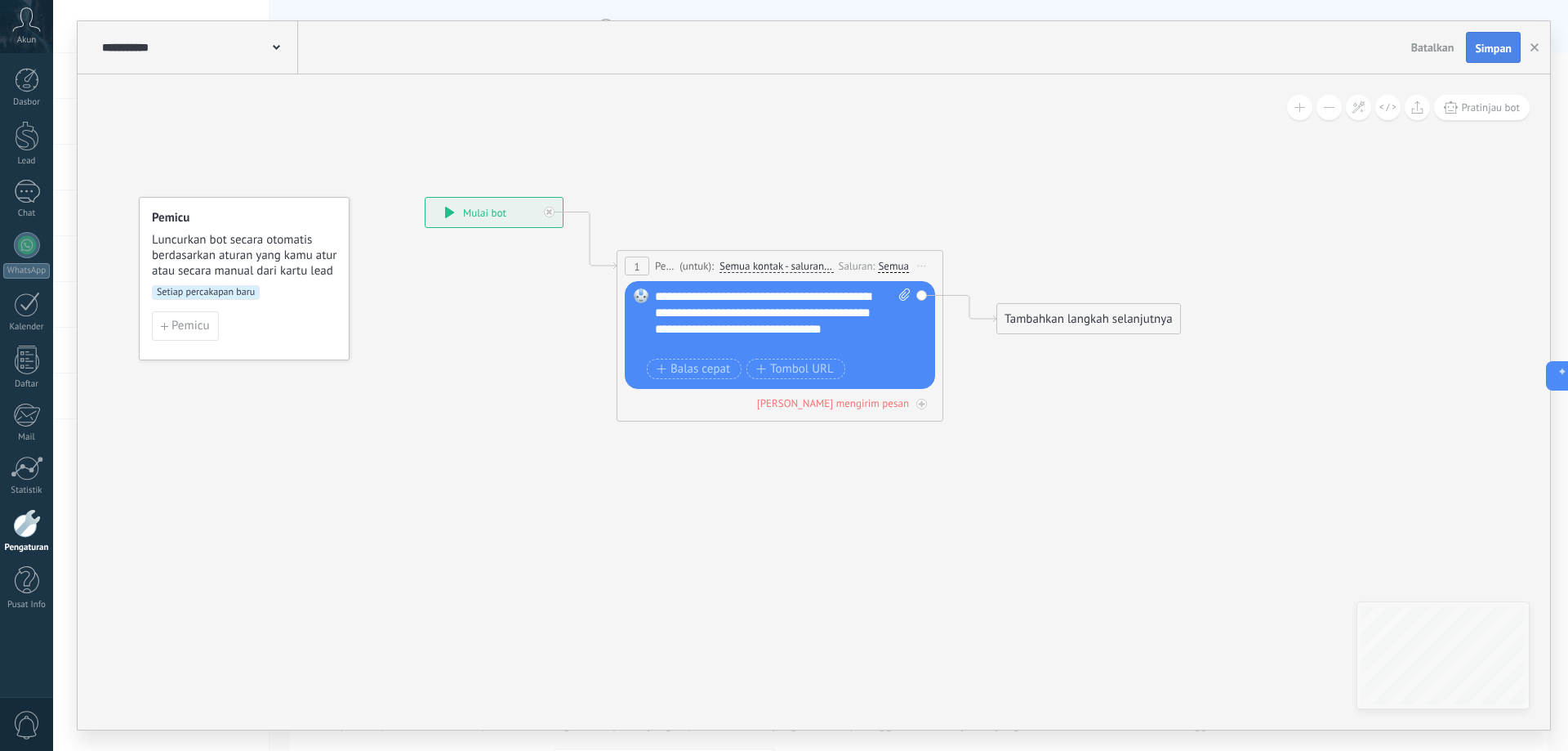
click at [1487, 53] on span "Simpan" at bounding box center [1494, 48] width 37 height 11
drag, startPoint x: 1487, startPoint y: 54, endPoint x: 1526, endPoint y: 49, distance: 39.3
click at [1489, 53] on span "Simpan" at bounding box center [1494, 48] width 37 height 11
click at [1536, 46] on use "button" at bounding box center [1535, 47] width 8 height 8
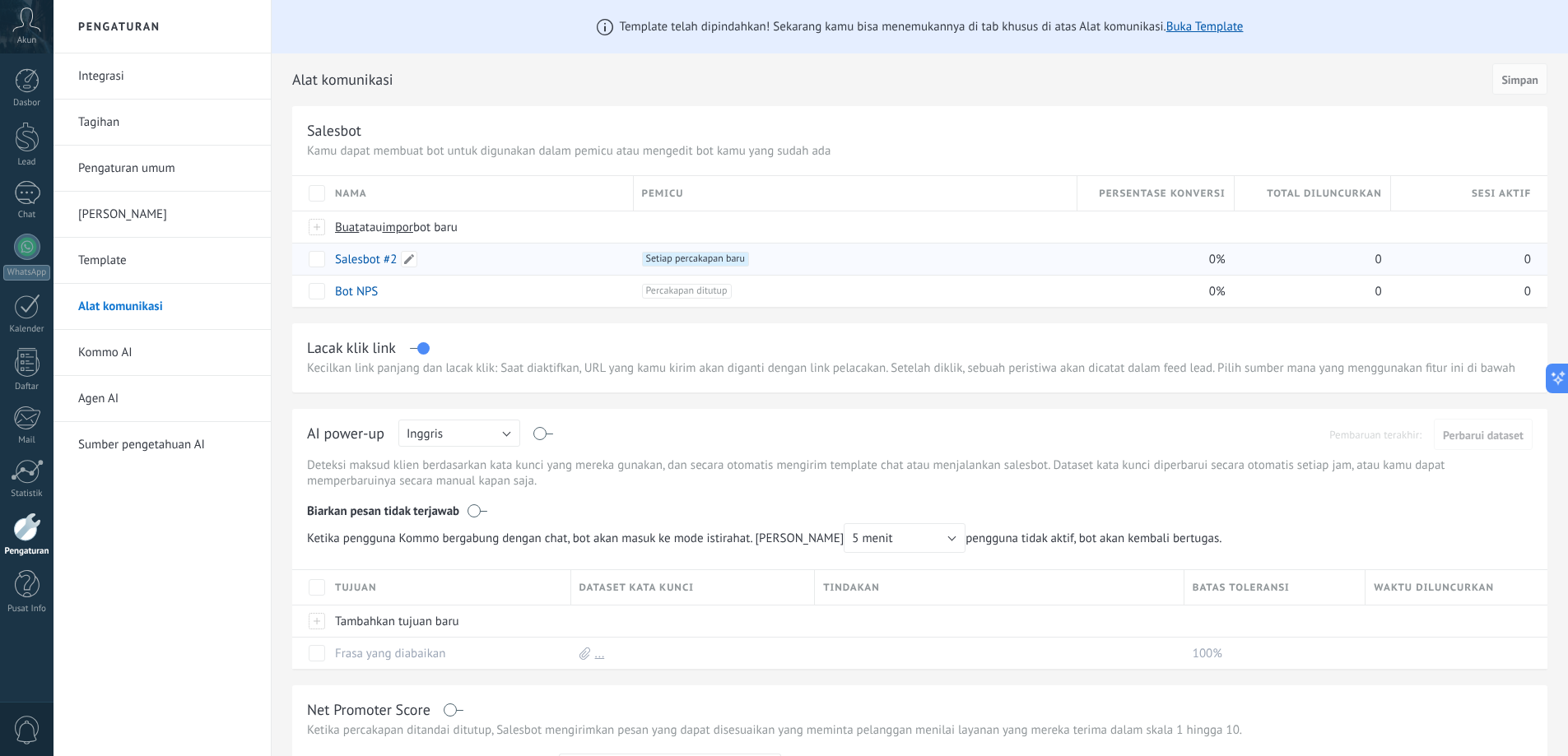
click at [580, 265] on div "Salesbot #2" at bounding box center [476, 259] width 299 height 31
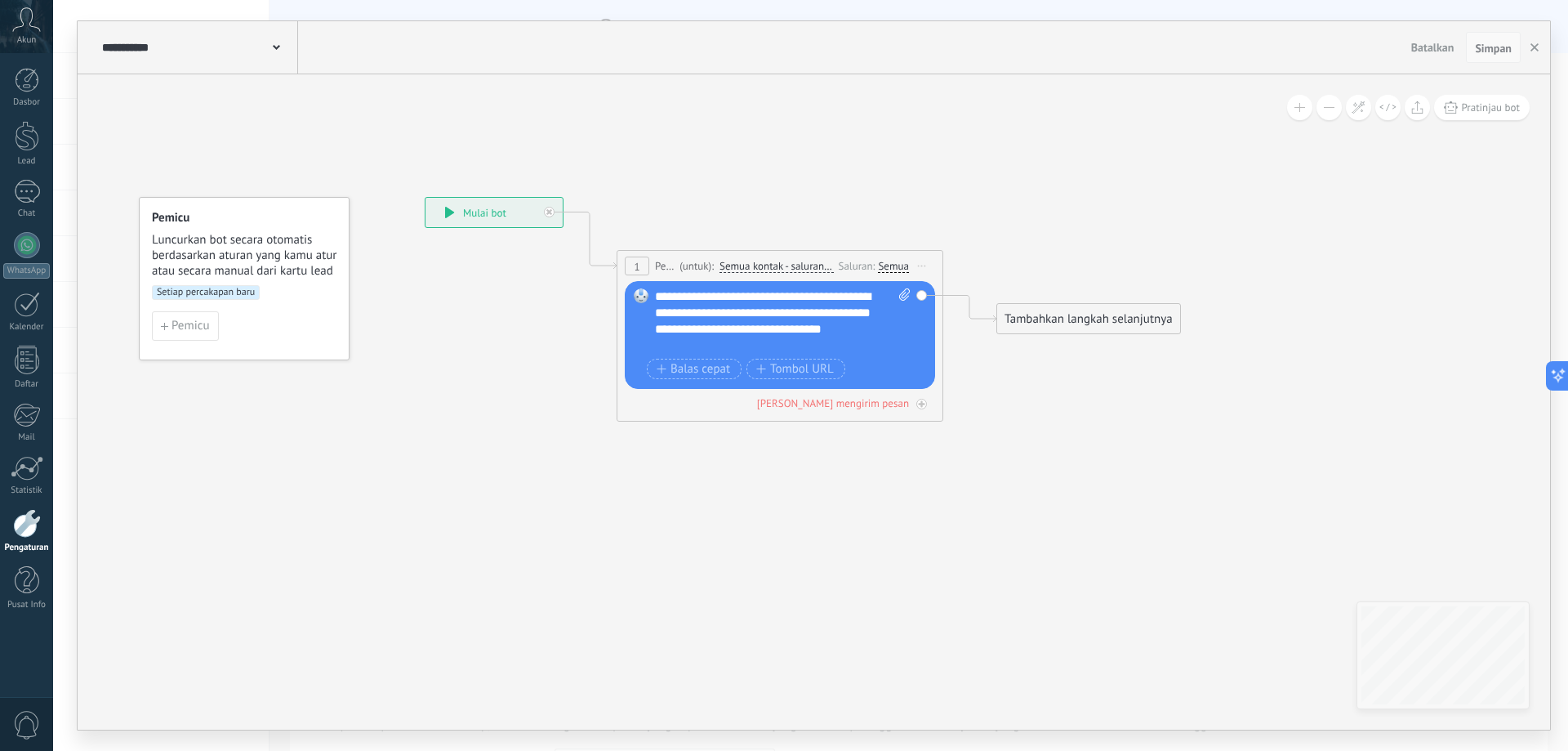
click at [1487, 48] on span "Simpan" at bounding box center [1494, 48] width 37 height 11
click at [1499, 47] on span "Simpan" at bounding box center [1494, 48] width 37 height 11
click at [1537, 53] on button "button" at bounding box center [1535, 47] width 24 height 31
